Goal: Information Seeking & Learning: Find specific page/section

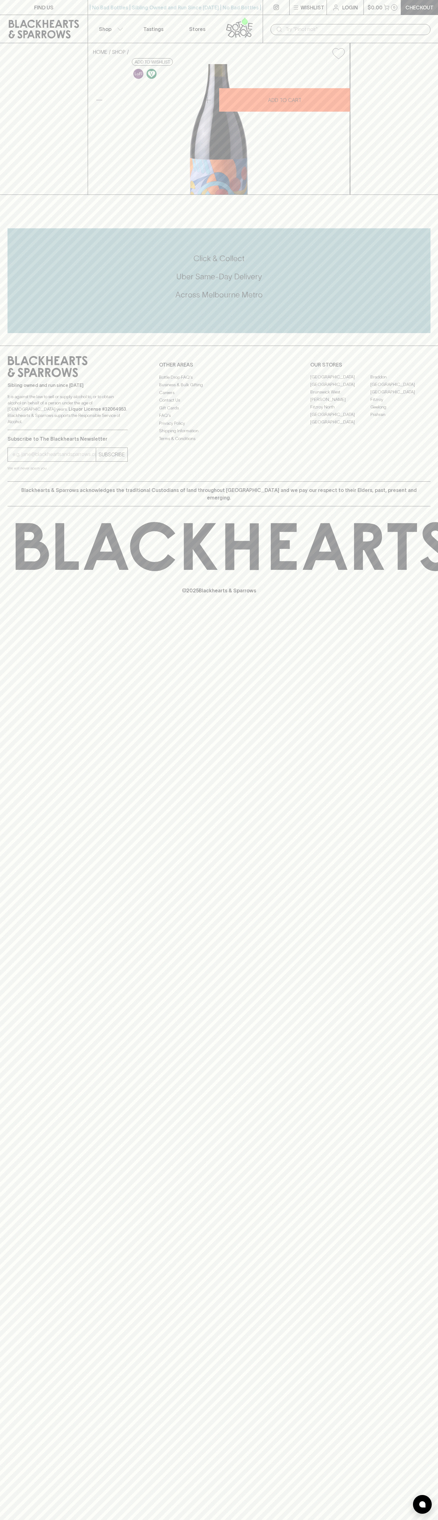
click at [408, 1212] on div "FIND US | No Bad Bottles | Sibling Owned and Run Since [DATE] | No Bad Bottles …" at bounding box center [219, 760] width 438 height 1520
click at [154, 1520] on html "FIND US | No Bad Bottles | Sibling Owned and Run Since [DATE] | No Bad Bottles …" at bounding box center [219, 760] width 438 height 1520
click at [10, 1520] on html "FIND US | No Bad Bottles | Sibling Owned and Run Since [DATE] | No Bad Bottles …" at bounding box center [219, 760] width 438 height 1520
